Goal: Task Accomplishment & Management: Complete application form

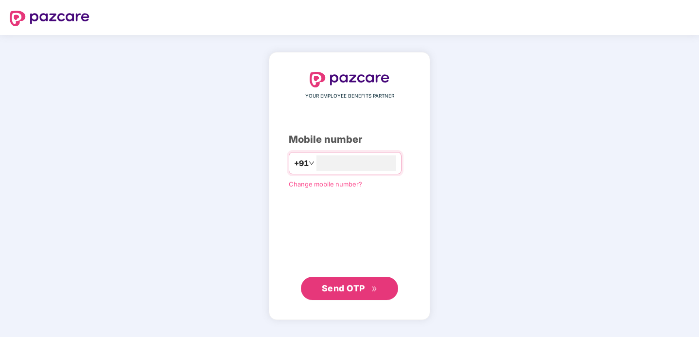
type input "**********"
click at [361, 281] on button "Send OTP" at bounding box center [349, 288] width 97 height 23
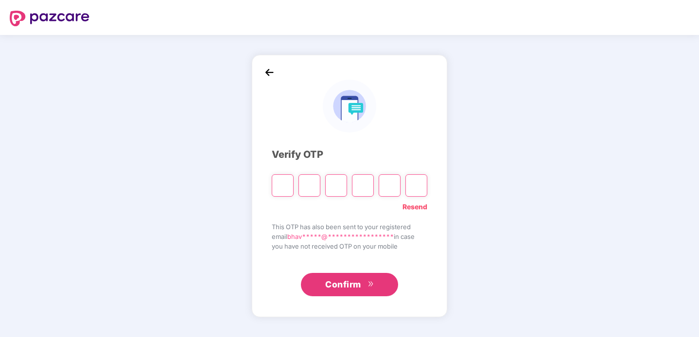
type input "*"
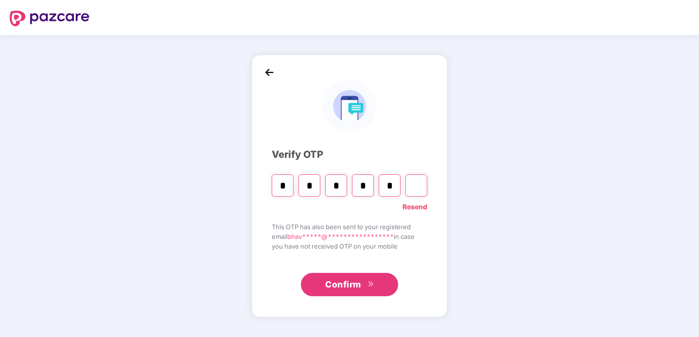
type input "*"
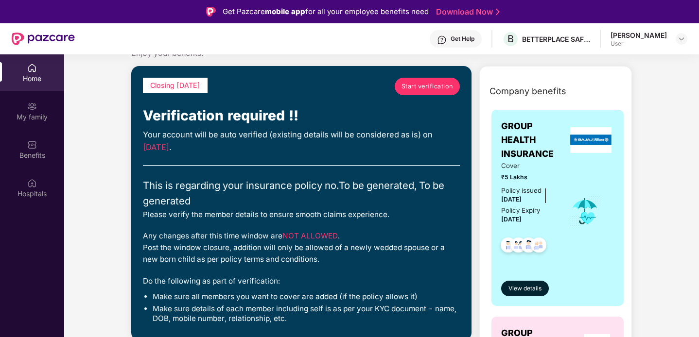
scroll to position [25, 0]
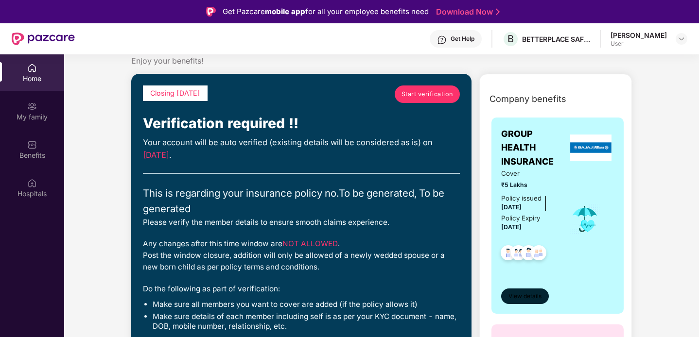
click at [524, 296] on span "View details" at bounding box center [524, 296] width 33 height 9
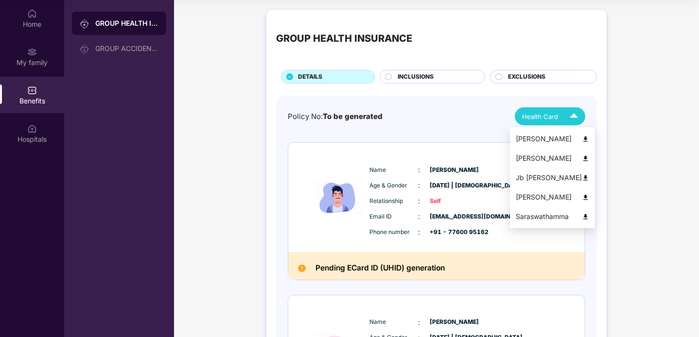
click at [560, 118] on div "Health Card" at bounding box center [552, 116] width 60 height 17
click at [542, 122] on div "Health Card" at bounding box center [552, 116] width 60 height 17
click at [582, 159] on img at bounding box center [585, 158] width 7 height 7
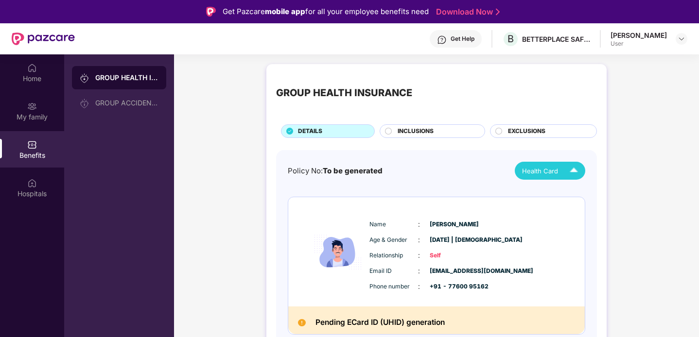
scroll to position [3, 0]
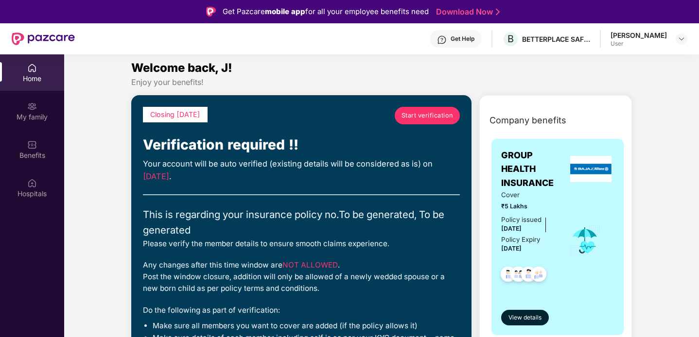
click at [424, 120] on span "Start verification" at bounding box center [427, 116] width 52 height 10
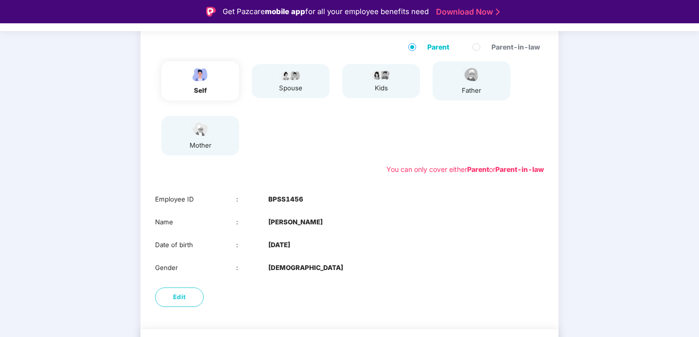
scroll to position [129, 0]
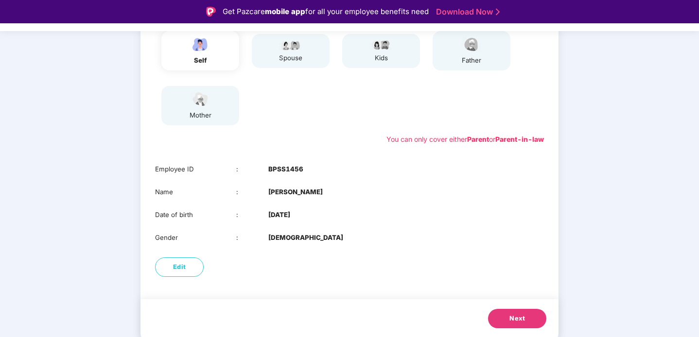
click at [300, 58] on div "spouse" at bounding box center [291, 58] width 24 height 10
click at [281, 51] on div "spouse" at bounding box center [291, 51] width 24 height 24
click at [205, 55] on div "self" at bounding box center [200, 51] width 24 height 30
click at [284, 58] on div "spouse" at bounding box center [291, 58] width 24 height 10
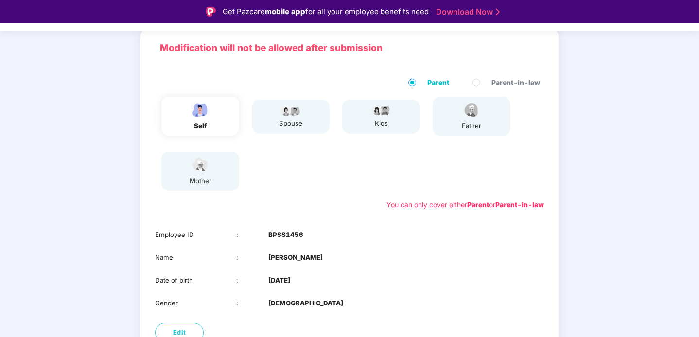
scroll to position [54, 0]
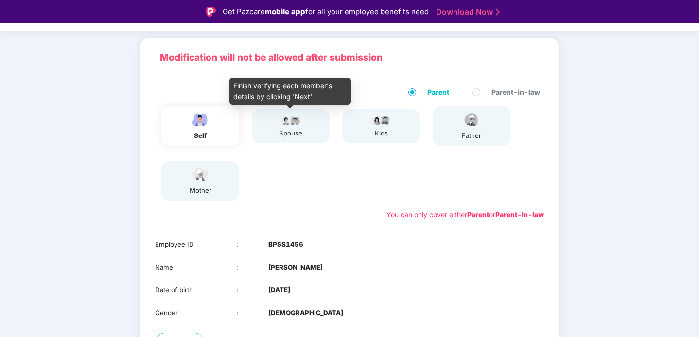
click at [292, 125] on img at bounding box center [291, 120] width 24 height 12
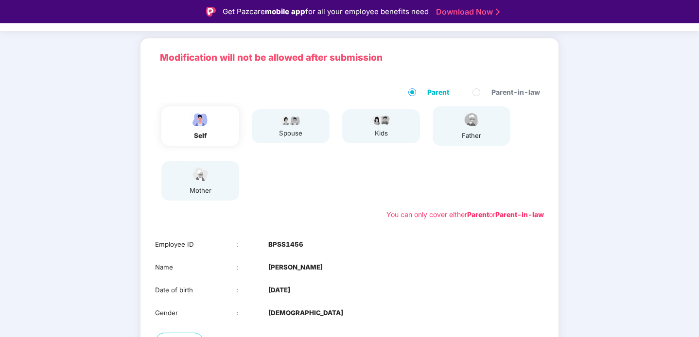
click at [292, 114] on img at bounding box center [291, 120] width 24 height 12
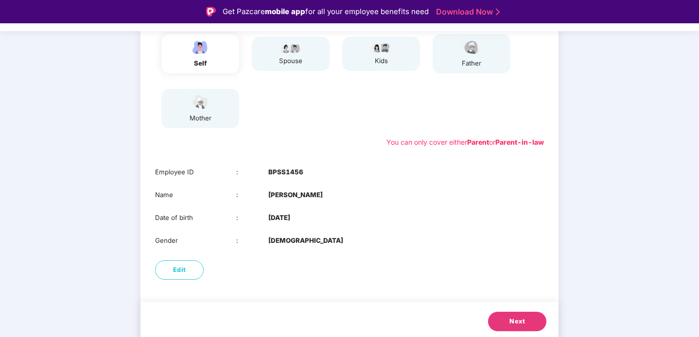
scroll to position [129, 0]
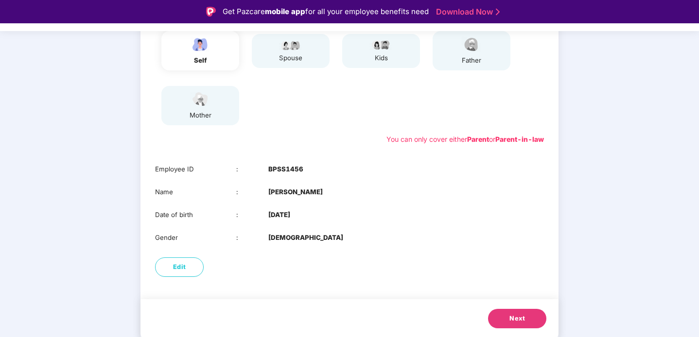
click at [508, 317] on button "Next" at bounding box center [517, 318] width 58 height 19
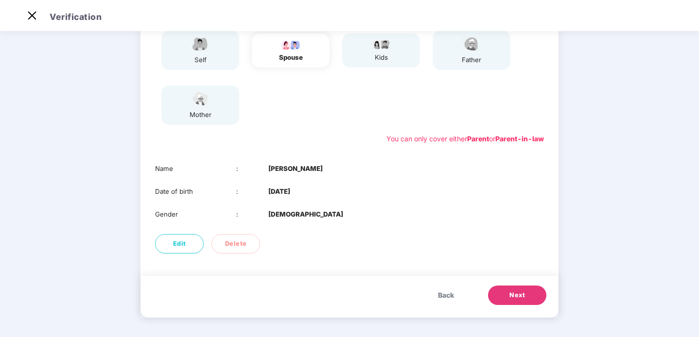
click at [533, 296] on button "Next" at bounding box center [517, 295] width 58 height 19
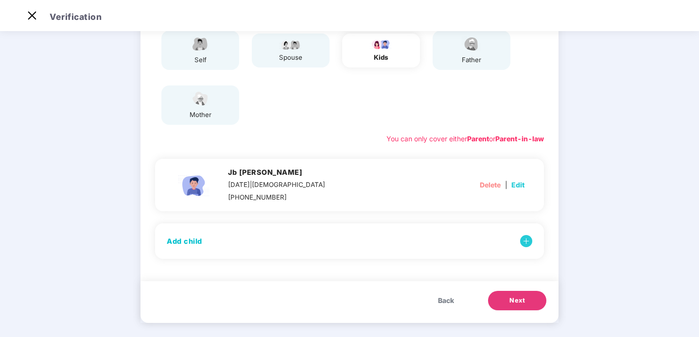
scroll to position [112, 0]
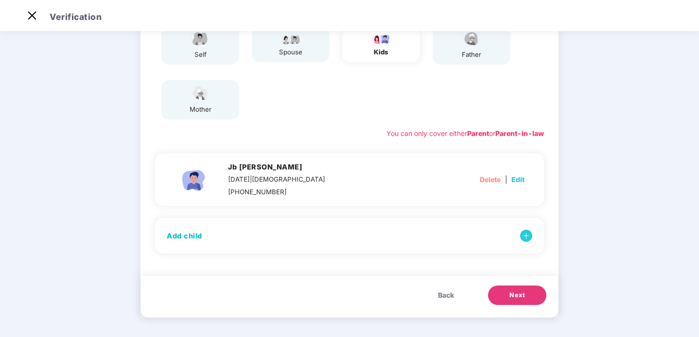
click at [510, 297] on span "Next" at bounding box center [517, 296] width 16 height 10
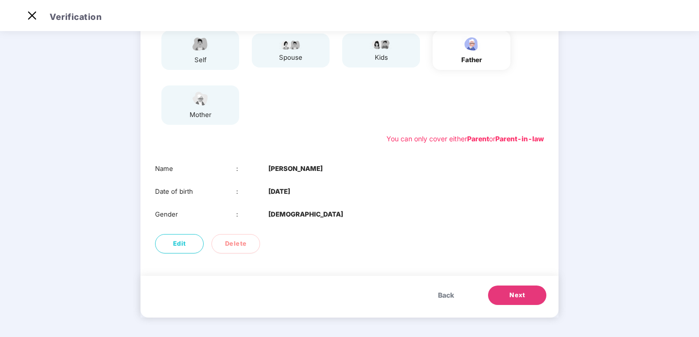
click at [451, 294] on span "Back" at bounding box center [446, 295] width 16 height 11
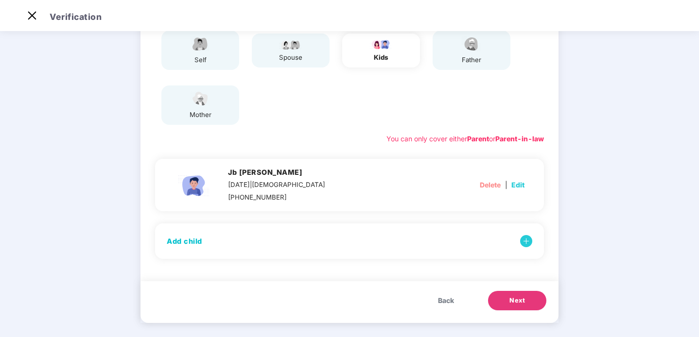
click at [516, 187] on span "Edit" at bounding box center [517, 185] width 13 height 11
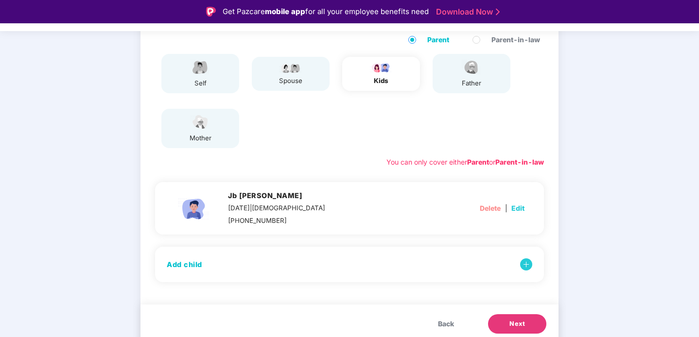
select select "****"
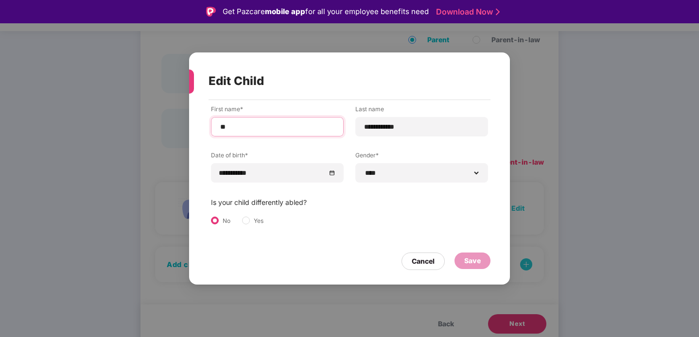
drag, startPoint x: 233, startPoint y: 130, endPoint x: 220, endPoint y: 130, distance: 13.1
click at [220, 130] on input "**" at bounding box center [277, 127] width 116 height 10
type input "**"
click at [468, 260] on div "Save" at bounding box center [472, 261] width 17 height 11
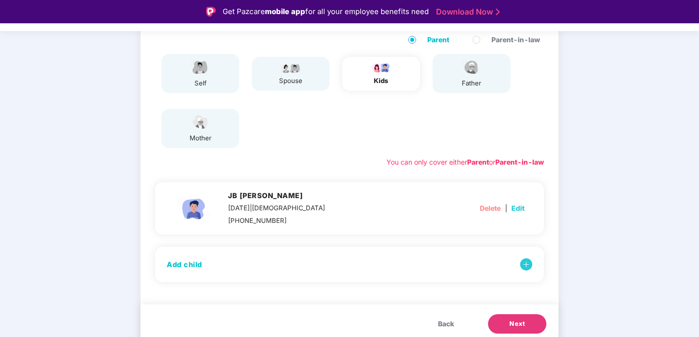
click at [505, 316] on button "Next" at bounding box center [517, 323] width 58 height 19
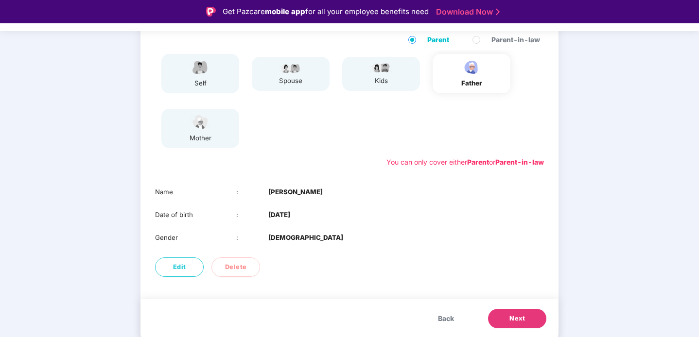
scroll to position [23, 0]
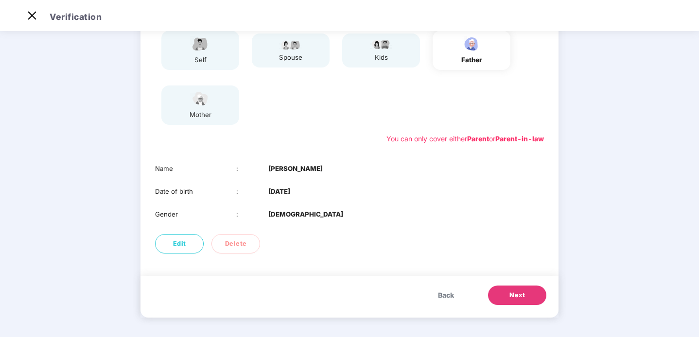
click at [451, 298] on span "Back" at bounding box center [446, 295] width 16 height 11
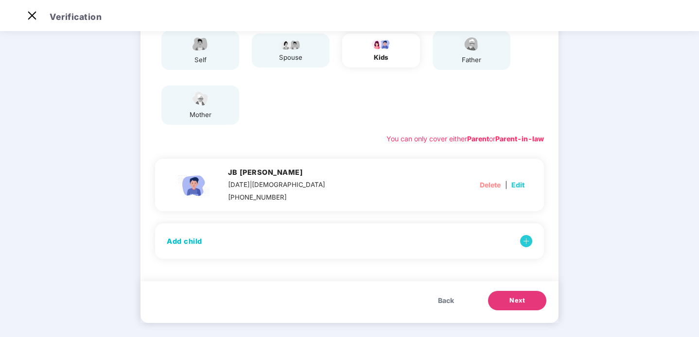
click at [503, 303] on button "Next" at bounding box center [517, 300] width 58 height 19
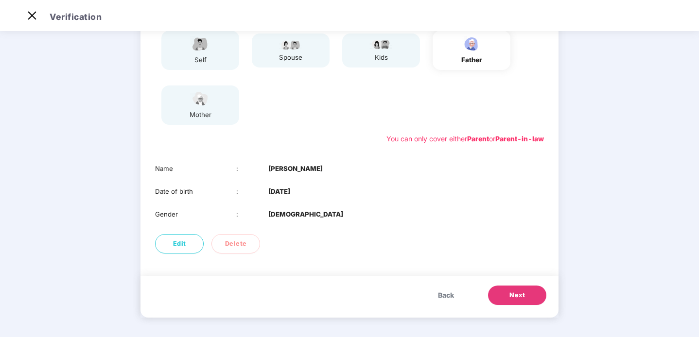
click at [507, 297] on button "Next" at bounding box center [517, 295] width 58 height 19
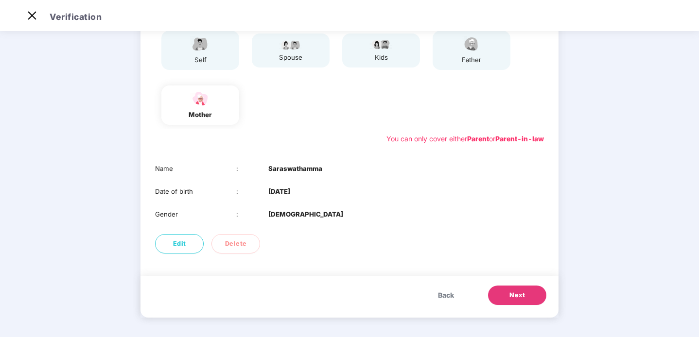
click at [507, 297] on button "Next" at bounding box center [517, 295] width 58 height 19
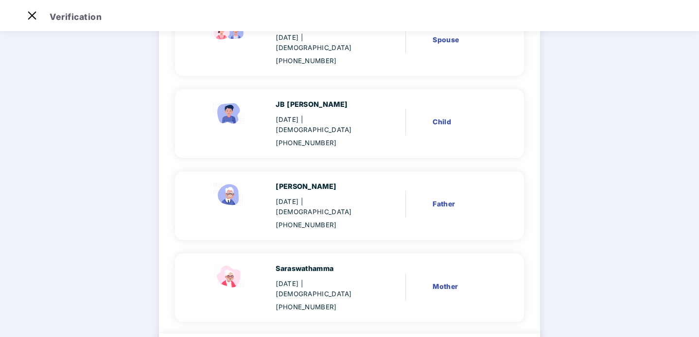
scroll to position [216, 0]
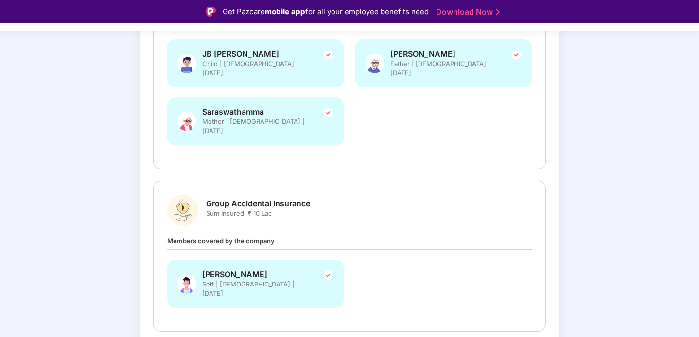
scroll to position [278, 0]
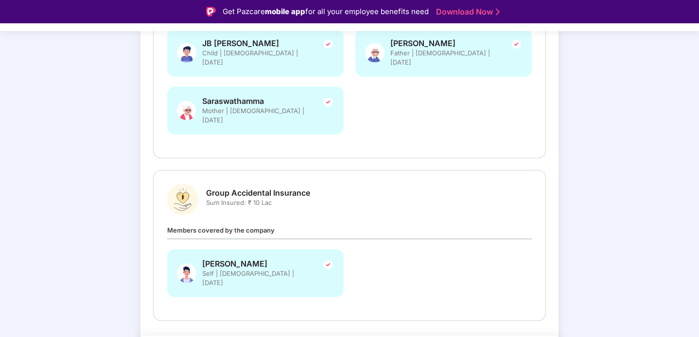
click at [451, 249] on div "J R Bhavan Gowda Self | Male | 19 Jan 1998" at bounding box center [349, 278] width 376 height 58
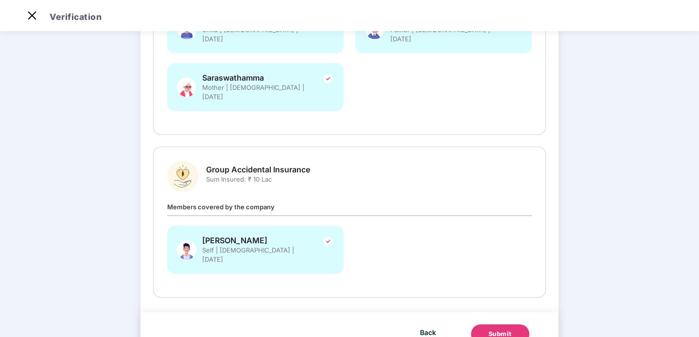
click at [493, 330] on div "Submit" at bounding box center [499, 335] width 23 height 10
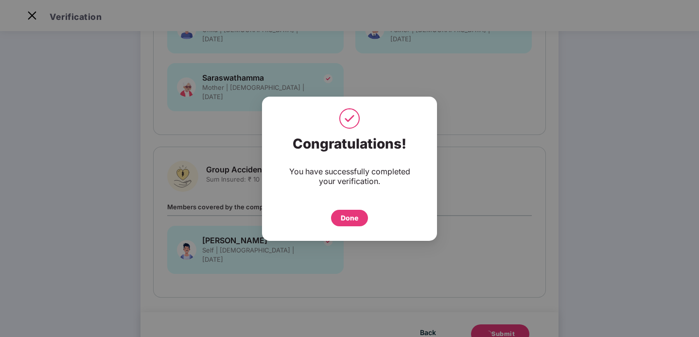
click at [354, 216] on div "Done" at bounding box center [349, 218] width 17 height 11
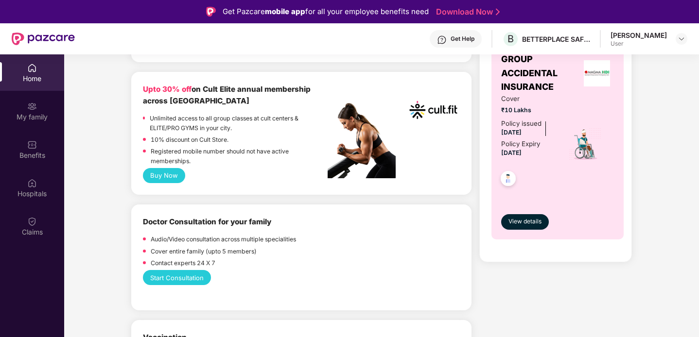
scroll to position [385, 0]
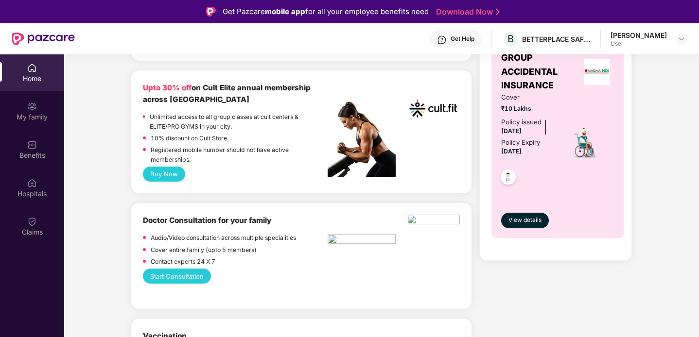
click at [173, 276] on button "Start Consultation" at bounding box center [177, 276] width 68 height 15
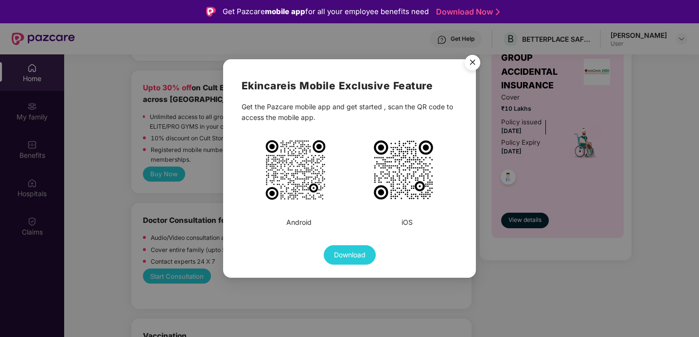
click at [295, 165] on img at bounding box center [295, 170] width 63 height 63
click at [474, 62] on img "Close" at bounding box center [472, 64] width 27 height 27
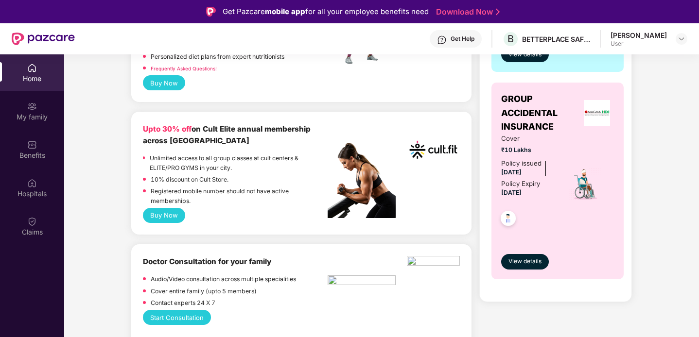
scroll to position [342, 0]
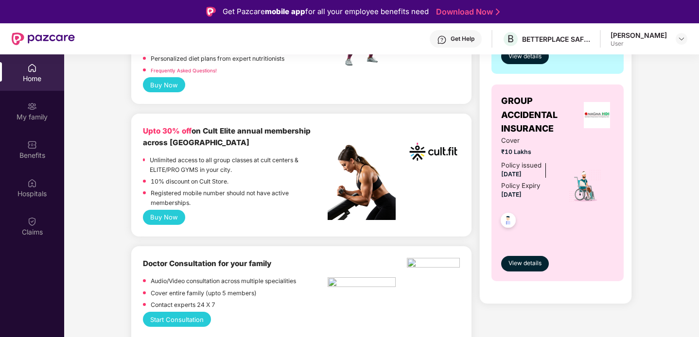
click at [169, 221] on button "Buy Now" at bounding box center [164, 217] width 42 height 15
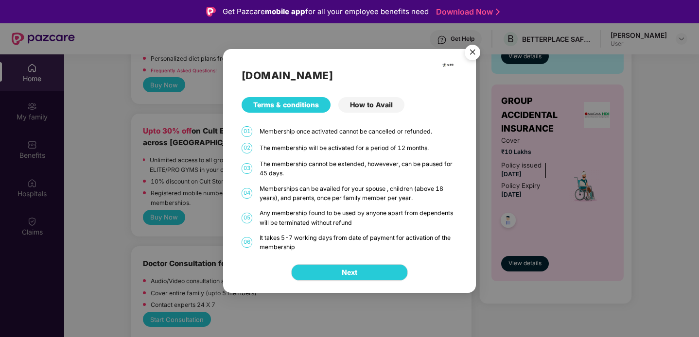
click at [370, 106] on div "How to Avail" at bounding box center [371, 105] width 66 height 16
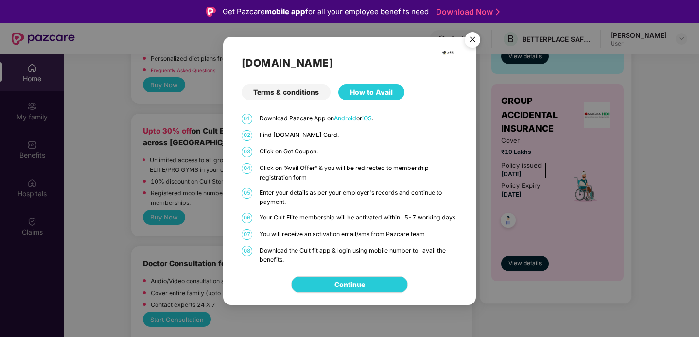
click at [299, 89] on div "Terms & conditions" at bounding box center [286, 93] width 89 height 16
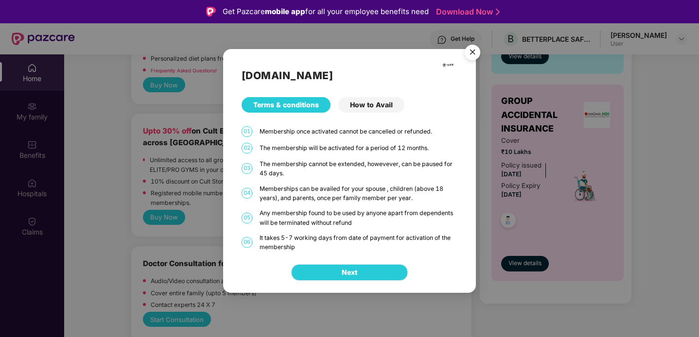
click at [343, 273] on span "Next" at bounding box center [350, 272] width 16 height 11
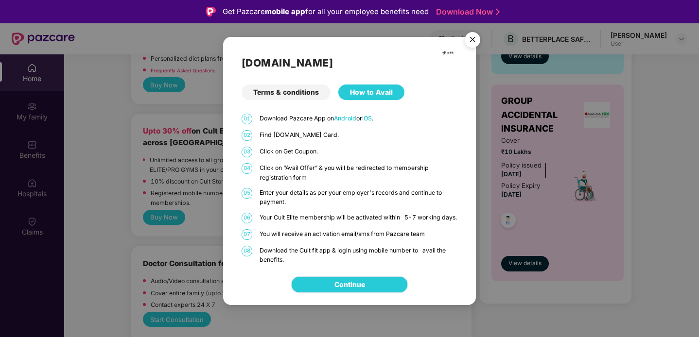
click at [348, 285] on link "Continue" at bounding box center [349, 284] width 31 height 11
click at [473, 39] on img "Close" at bounding box center [472, 41] width 27 height 27
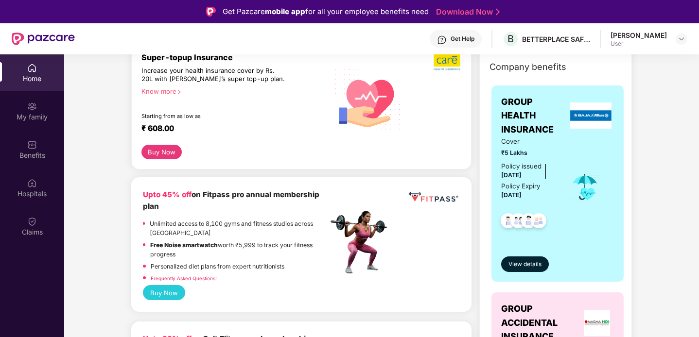
scroll to position [130, 0]
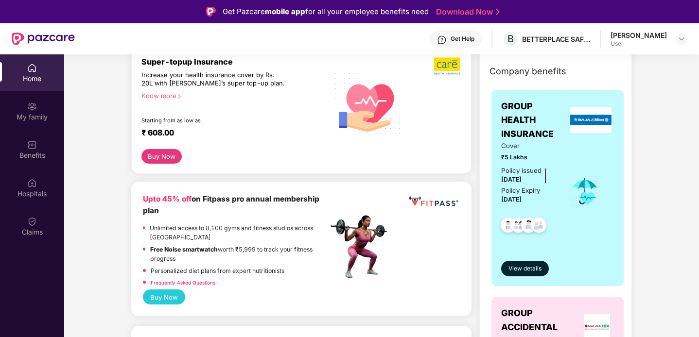
click at [170, 294] on button "Buy Now" at bounding box center [164, 297] width 42 height 15
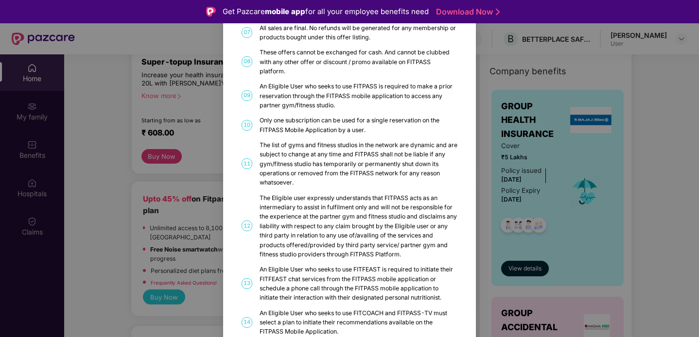
scroll to position [520, 0]
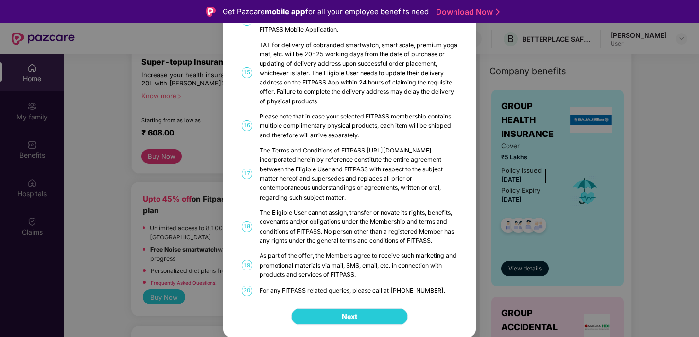
click at [347, 315] on span "Next" at bounding box center [350, 317] width 16 height 11
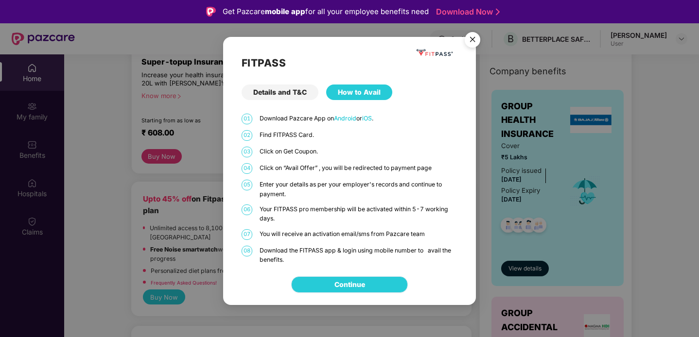
click at [365, 288] on link "Continue" at bounding box center [349, 284] width 31 height 11
click at [476, 36] on img "Close" at bounding box center [472, 41] width 27 height 27
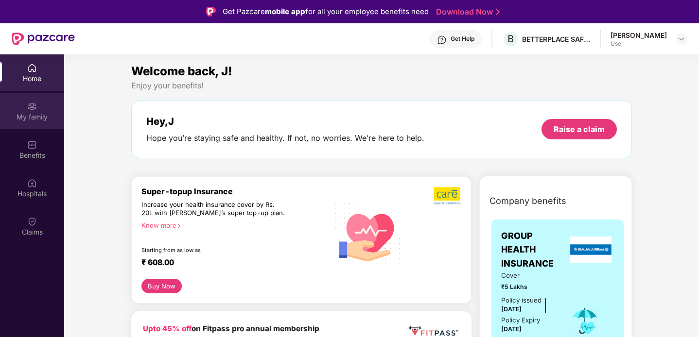
click at [34, 118] on div "My family" at bounding box center [32, 117] width 64 height 10
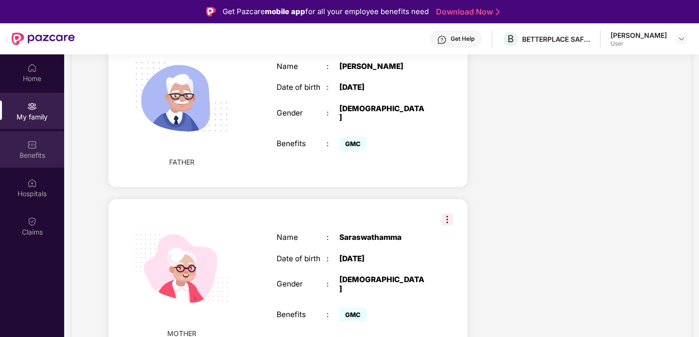
click at [32, 149] on img at bounding box center [32, 145] width 10 height 10
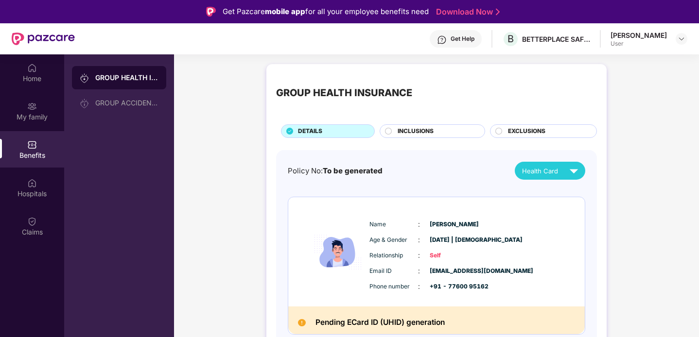
click at [432, 128] on span "INCLUSIONS" at bounding box center [416, 131] width 36 height 9
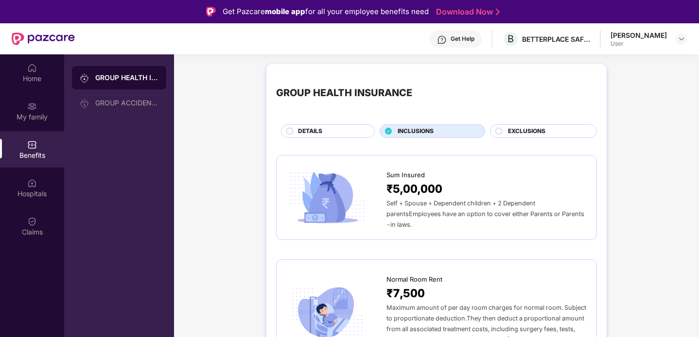
click at [512, 130] on span "EXCLUSIONS" at bounding box center [526, 131] width 37 height 9
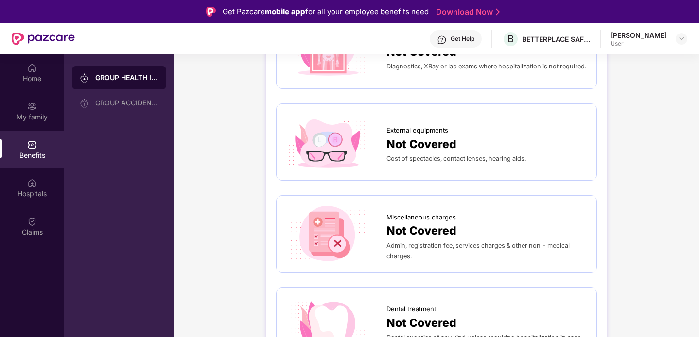
scroll to position [61, 0]
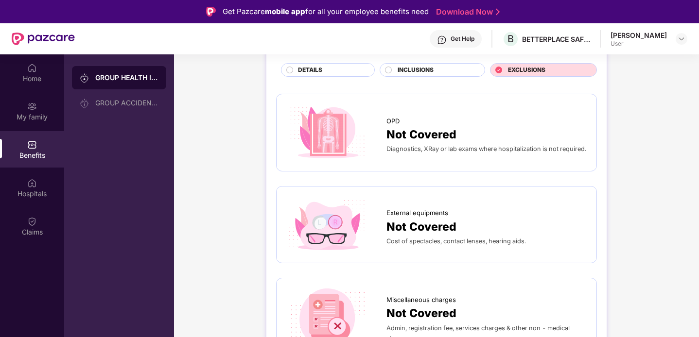
click at [444, 74] on div "INCLUSIONS" at bounding box center [436, 71] width 87 height 11
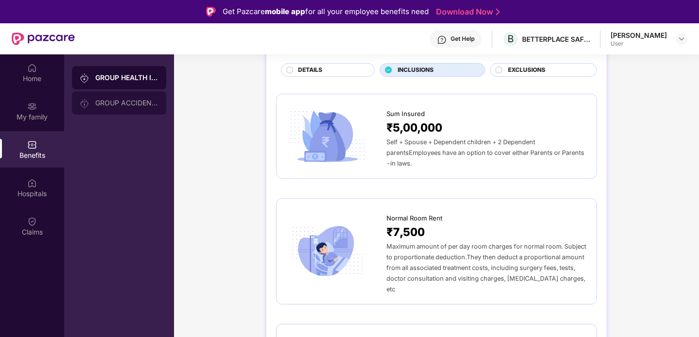
click at [142, 107] on div "GROUP ACCIDENTAL INSURANCE" at bounding box center [119, 102] width 94 height 23
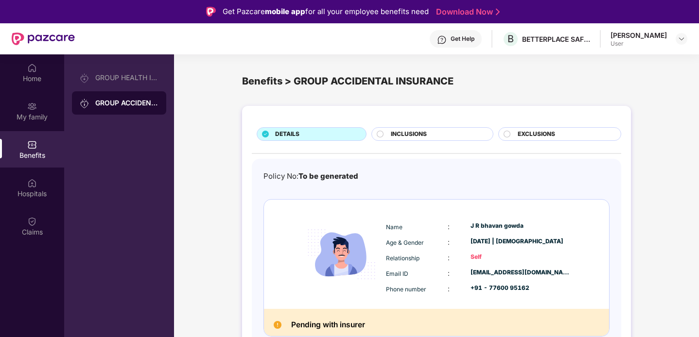
scroll to position [5, 0]
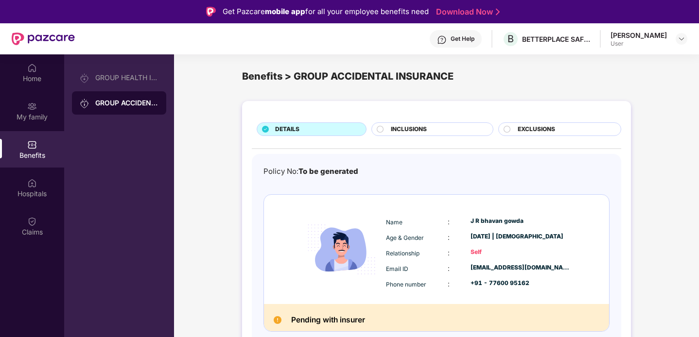
click at [396, 128] on span "INCLUSIONS" at bounding box center [409, 129] width 36 height 9
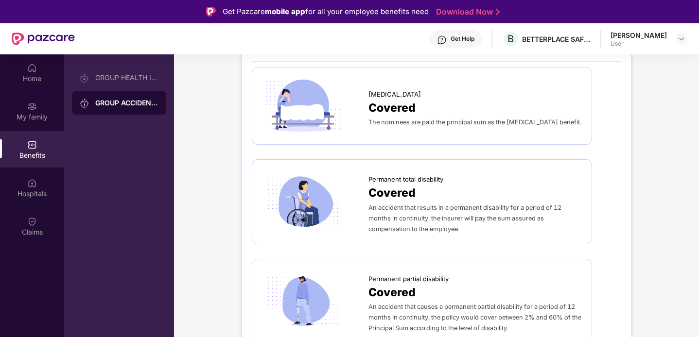
scroll to position [0, 0]
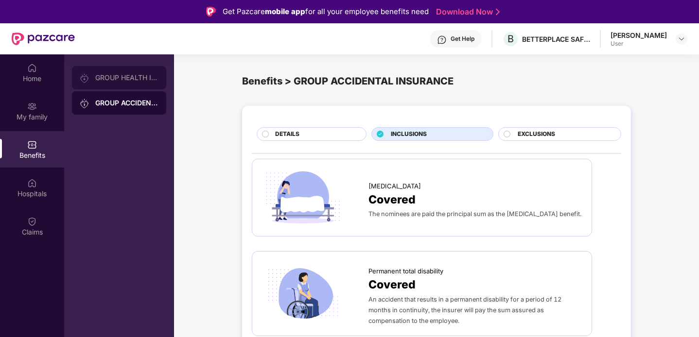
click at [143, 70] on div "GROUP HEALTH INSURANCE" at bounding box center [119, 77] width 94 height 23
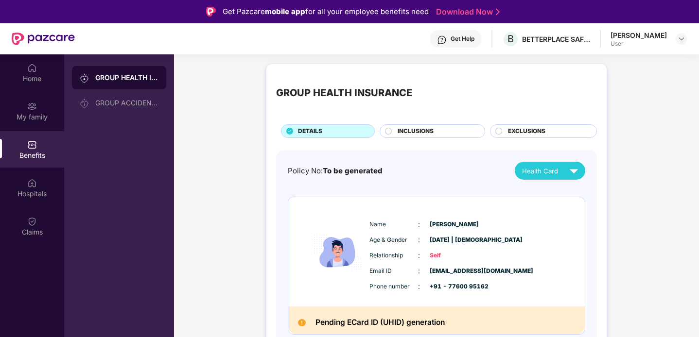
click at [408, 130] on span "INCLUSIONS" at bounding box center [416, 131] width 36 height 9
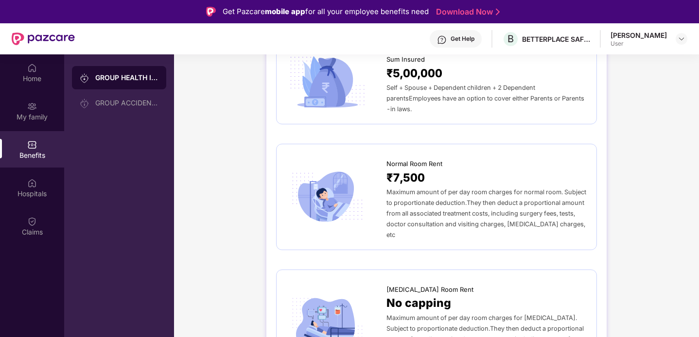
scroll to position [116, 0]
